Goal: Task Accomplishment & Management: Use online tool/utility

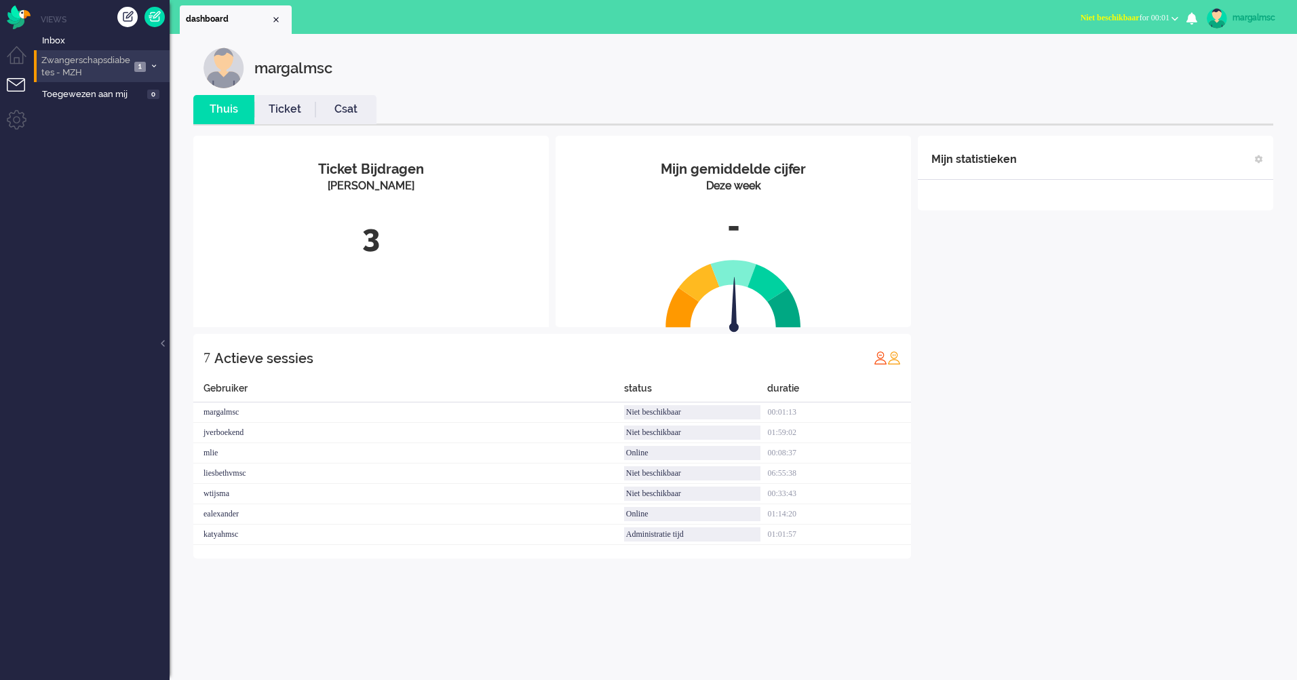
click at [96, 67] on span "Zwangerschapsdiabetes - MZH" at bounding box center [84, 66] width 91 height 25
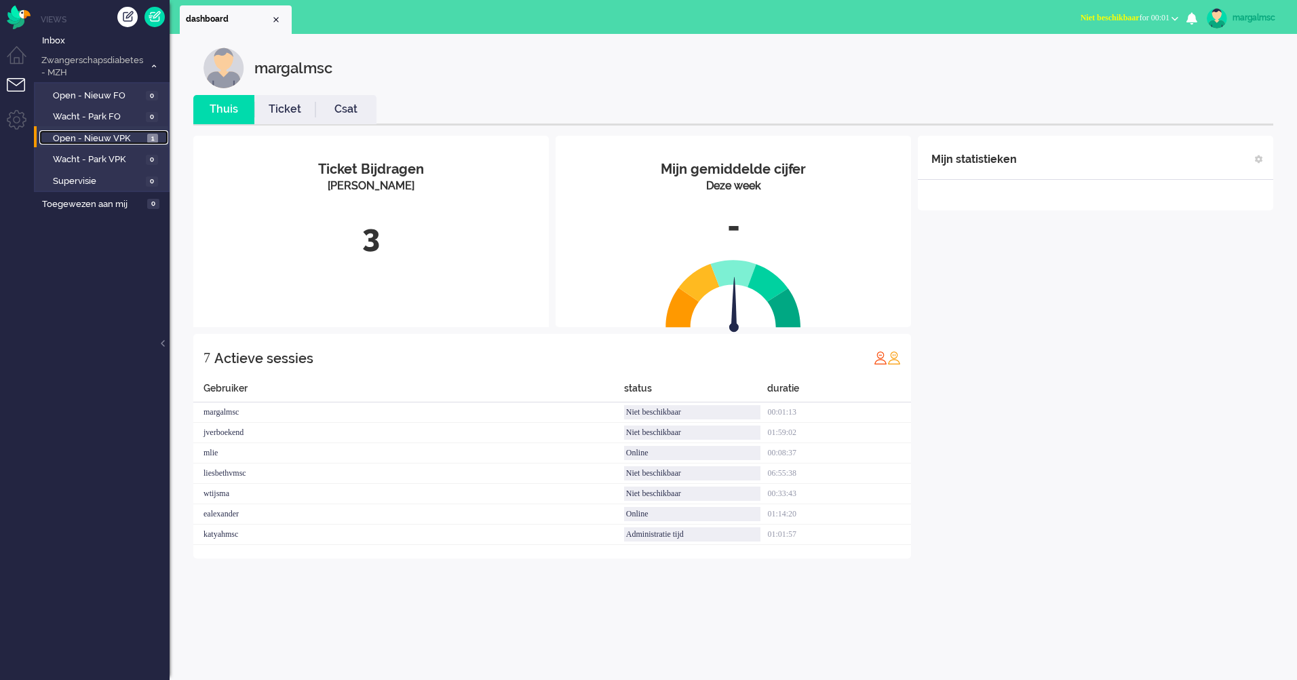
click at [113, 132] on span "Open - Nieuw VPK" at bounding box center [98, 138] width 91 height 13
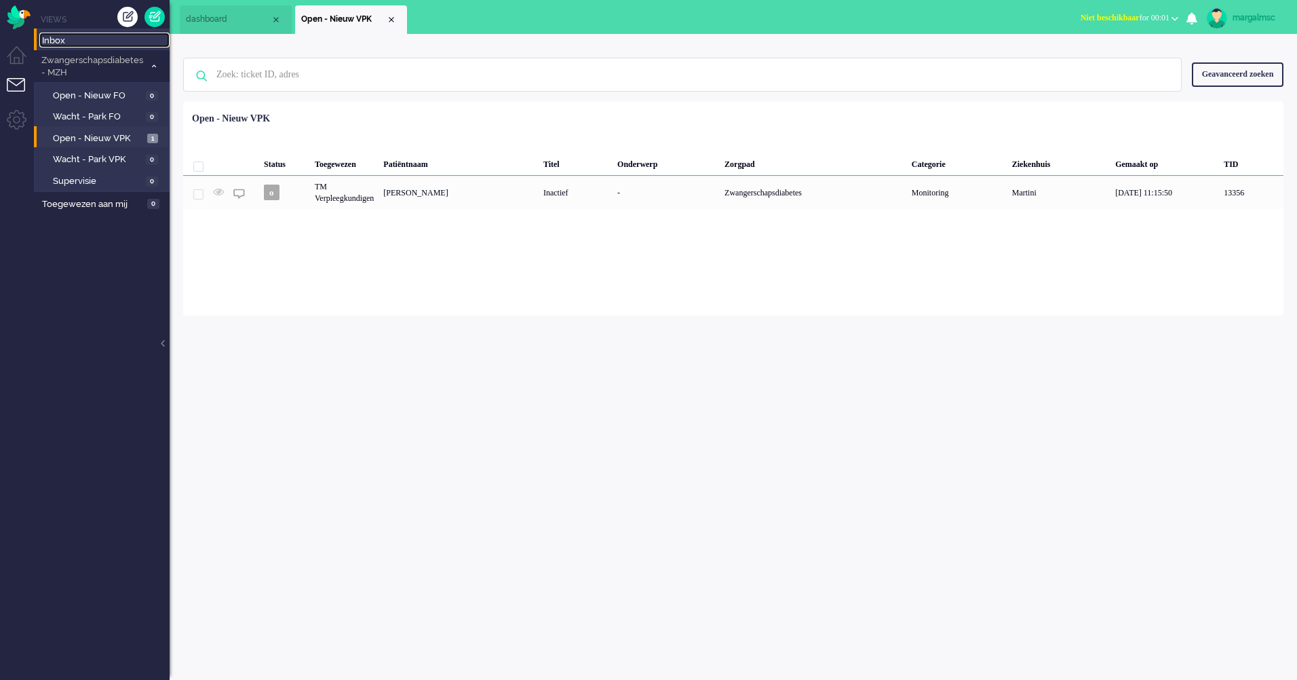
click at [79, 41] on span "Inbox" at bounding box center [106, 41] width 128 height 13
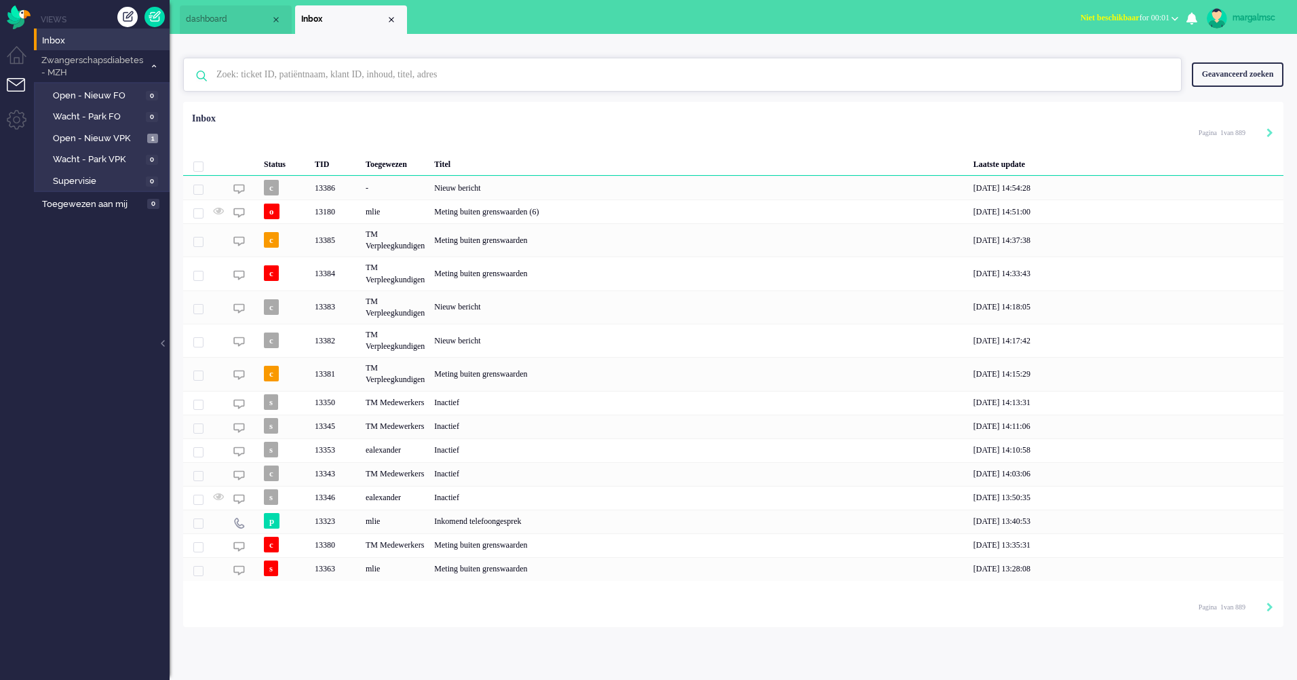
click at [249, 74] on input "text" at bounding box center [684, 74] width 956 height 33
type input "Chegini"
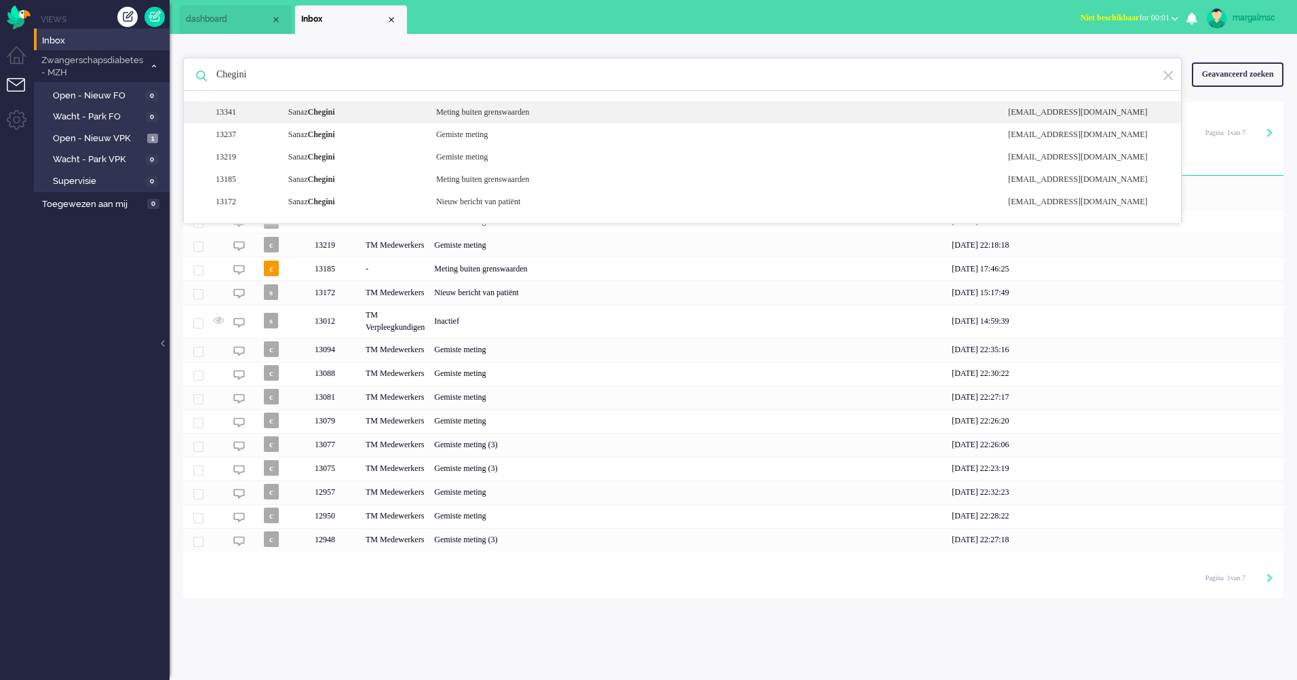
click at [361, 111] on div "Sanaz Chegini" at bounding box center [352, 112] width 148 height 12
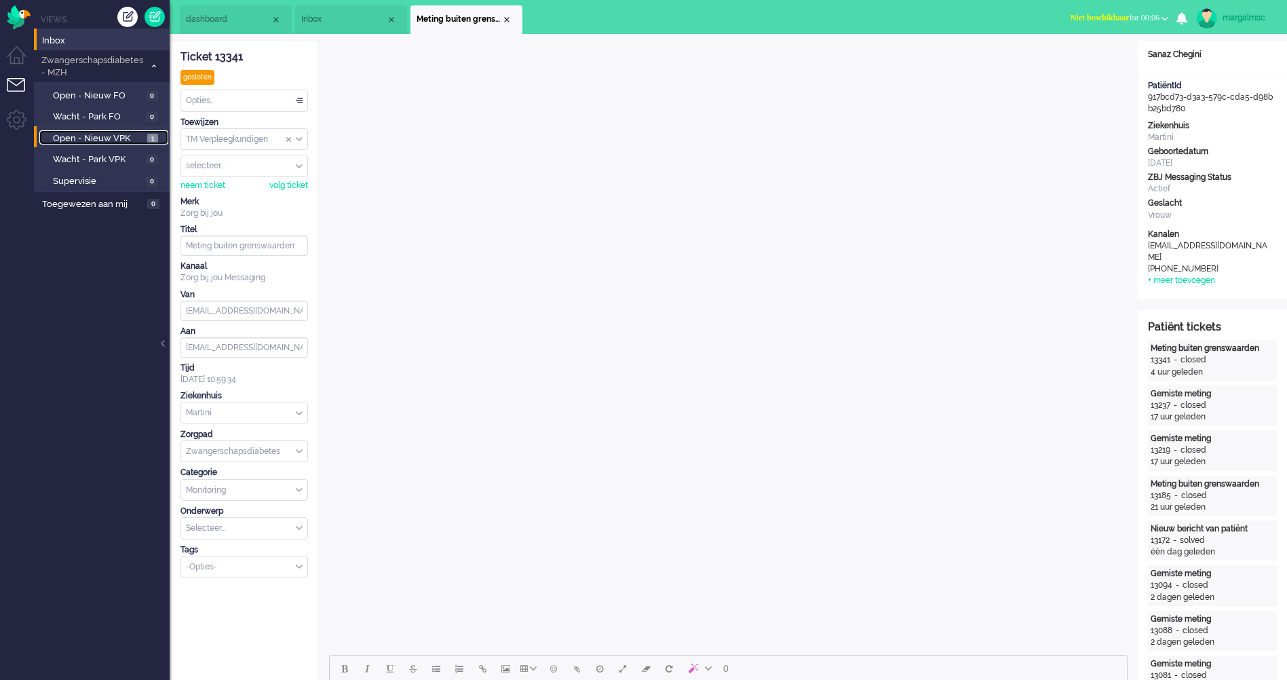
click at [109, 132] on span "Open - Nieuw VPK" at bounding box center [98, 138] width 91 height 13
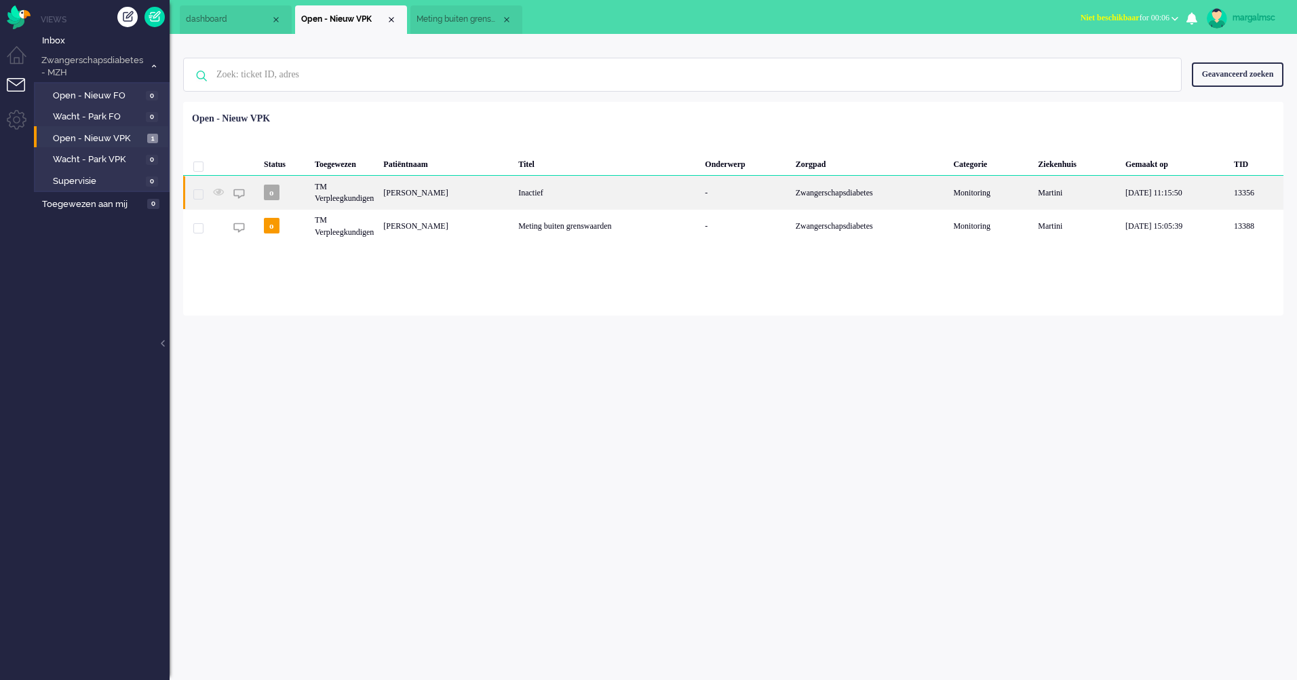
click at [513, 192] on div "[PERSON_NAME]" at bounding box center [445, 192] width 135 height 33
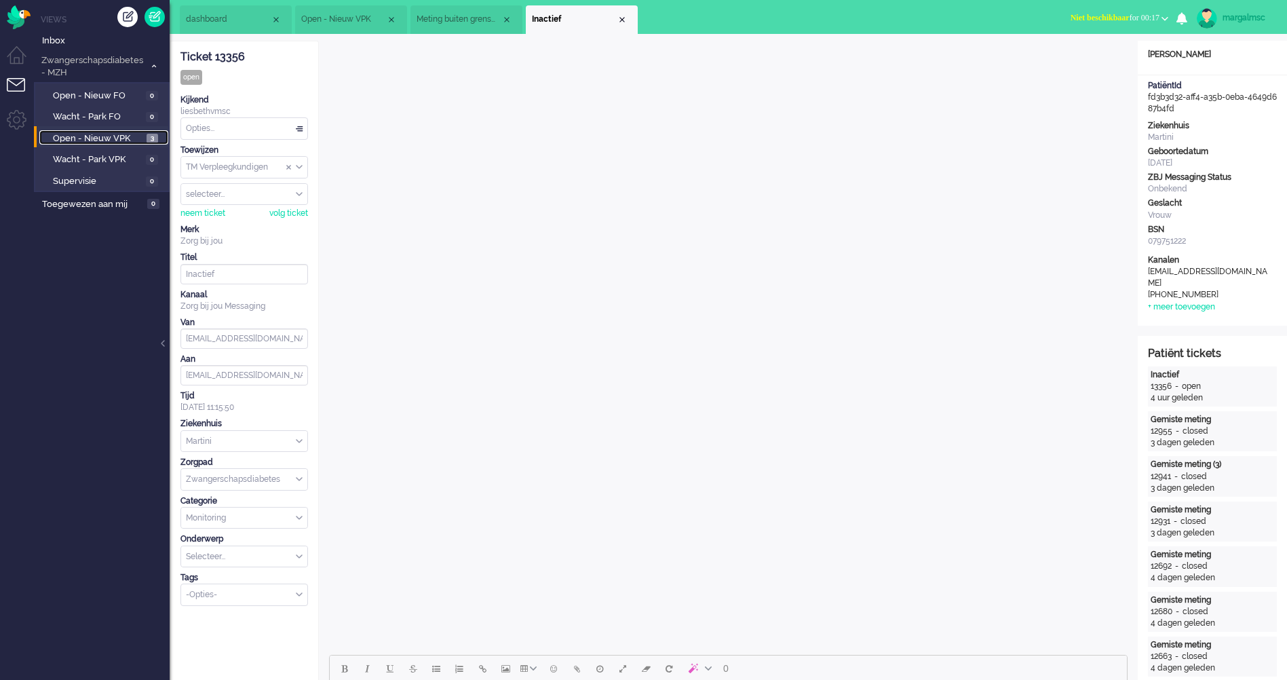
click at [102, 138] on span "Open - Nieuw VPK" at bounding box center [98, 138] width 90 height 13
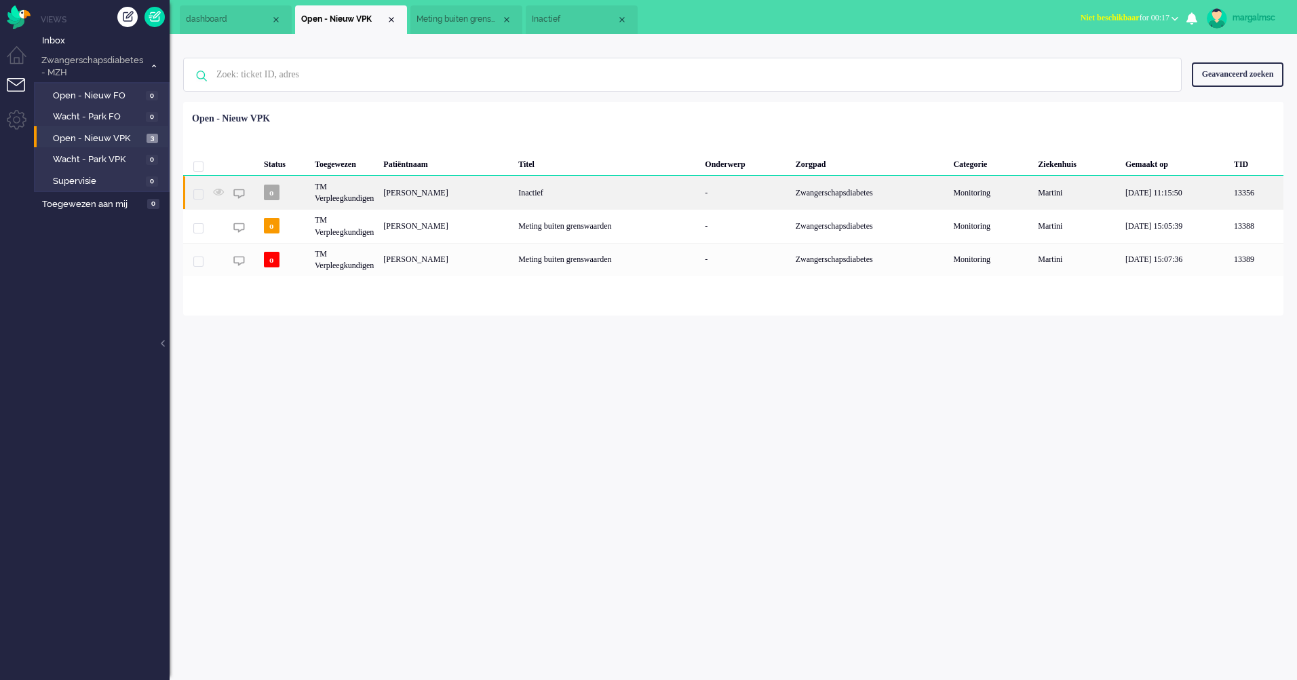
click at [460, 184] on div "[PERSON_NAME]" at bounding box center [445, 192] width 135 height 33
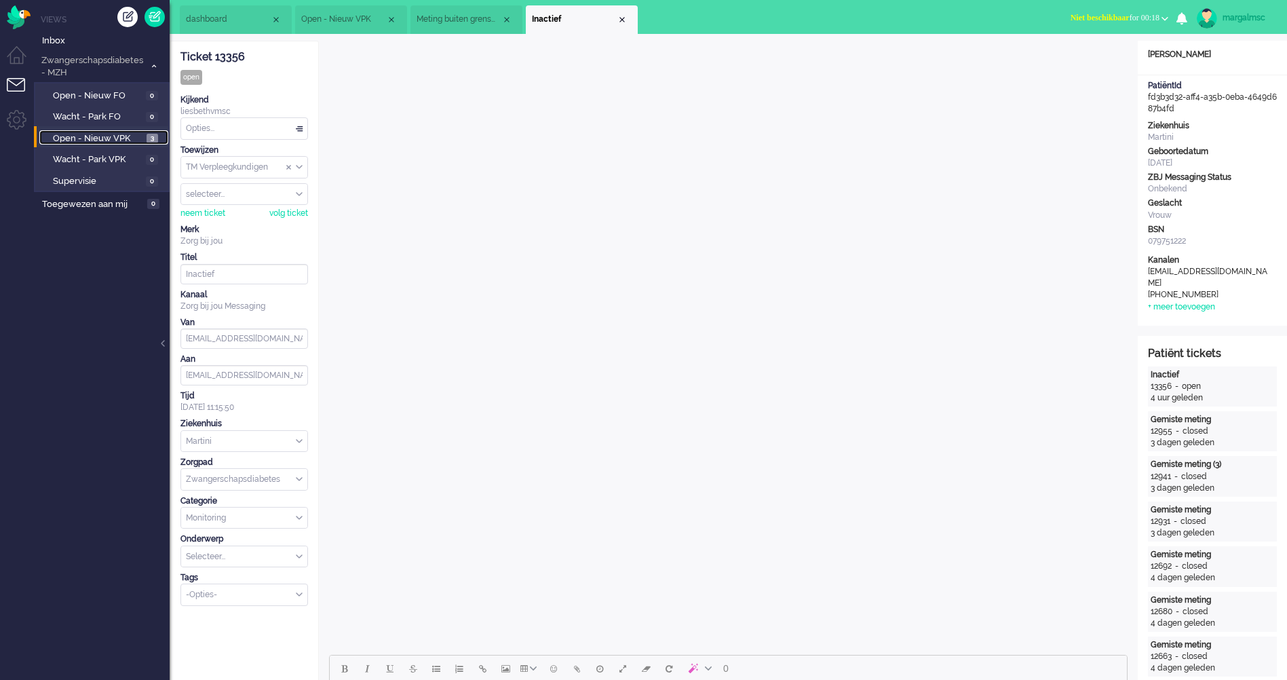
click at [132, 140] on span "Open - Nieuw VPK" at bounding box center [98, 138] width 90 height 13
